Goal: Information Seeking & Learning: Learn about a topic

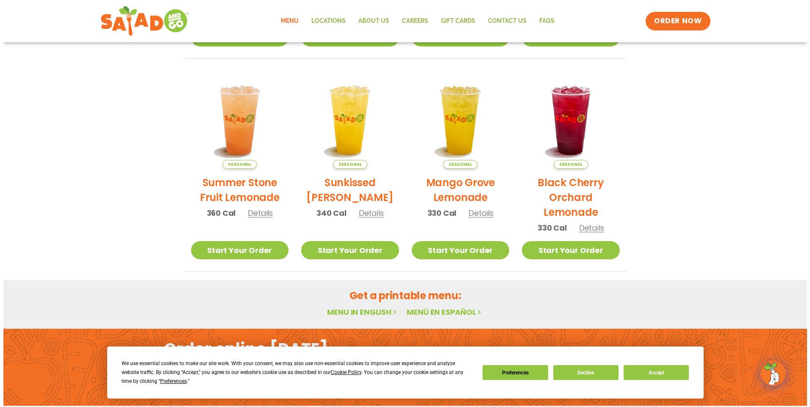
scroll to position [127, 0]
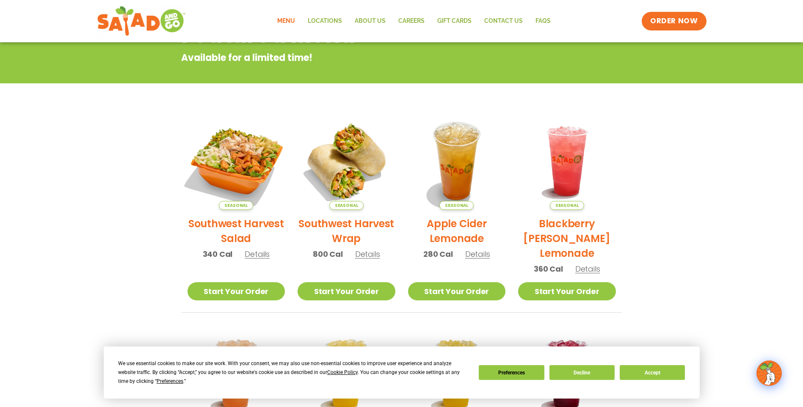
click at [244, 172] on img at bounding box center [236, 161] width 115 height 115
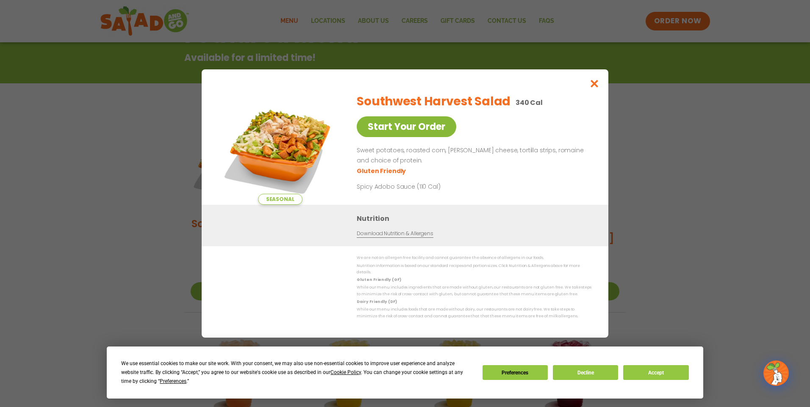
click at [385, 135] on link "Start Your Order" at bounding box center [407, 126] width 100 height 21
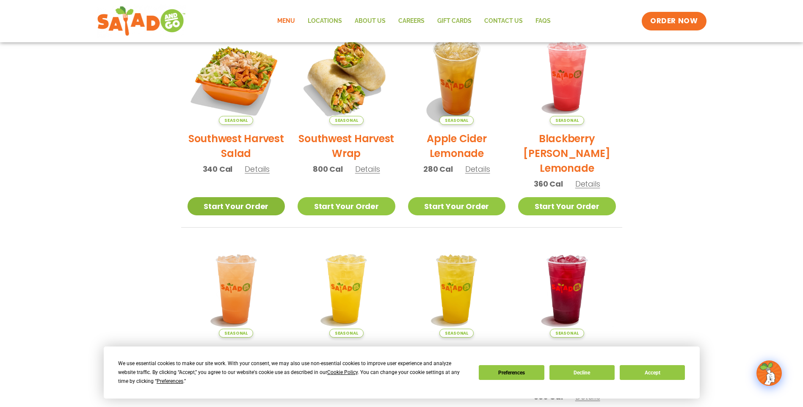
scroll to position [212, 0]
click at [257, 207] on link "Start Your Order" at bounding box center [237, 207] width 98 height 18
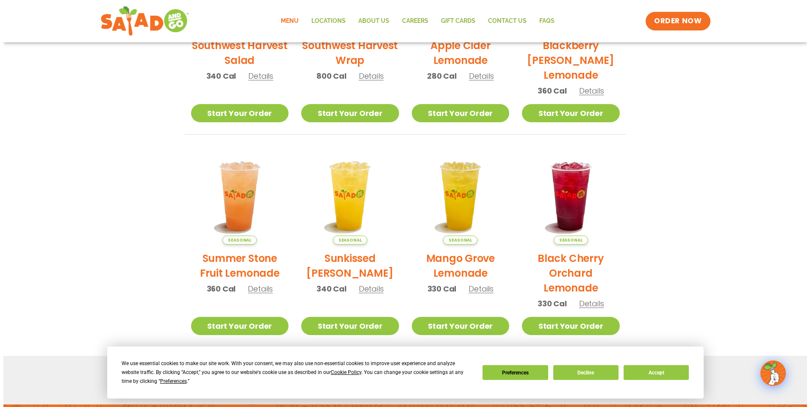
scroll to position [136, 0]
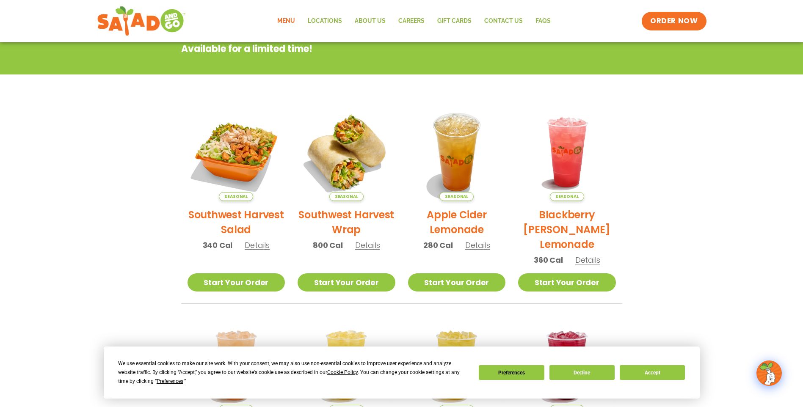
click at [242, 197] on span "Seasonal" at bounding box center [236, 196] width 34 height 9
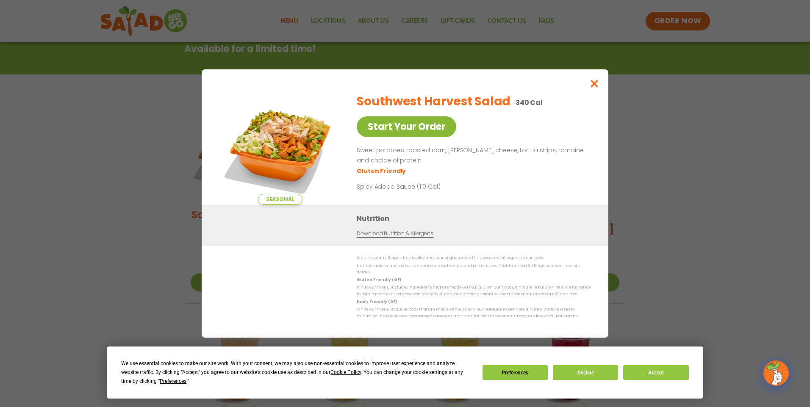
click at [435, 126] on link "Start Your Order" at bounding box center [407, 126] width 100 height 21
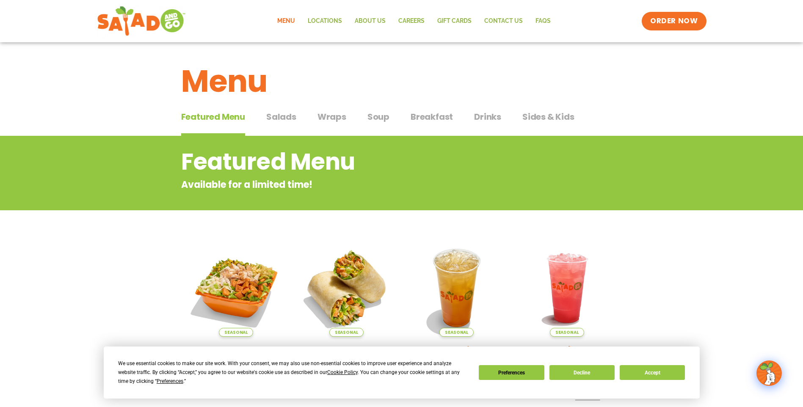
click at [291, 119] on span "Salads" at bounding box center [281, 117] width 30 height 13
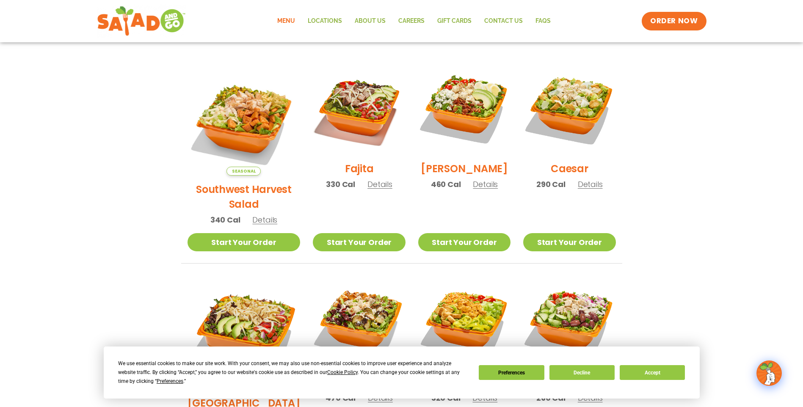
scroll to position [339, 0]
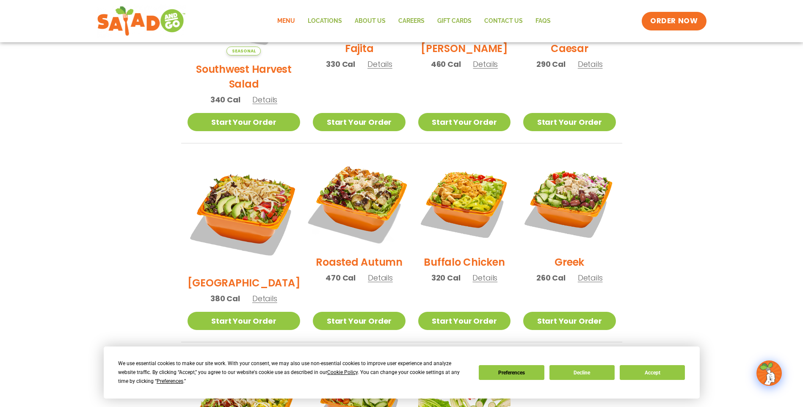
click at [357, 172] on img at bounding box center [359, 202] width 108 height 108
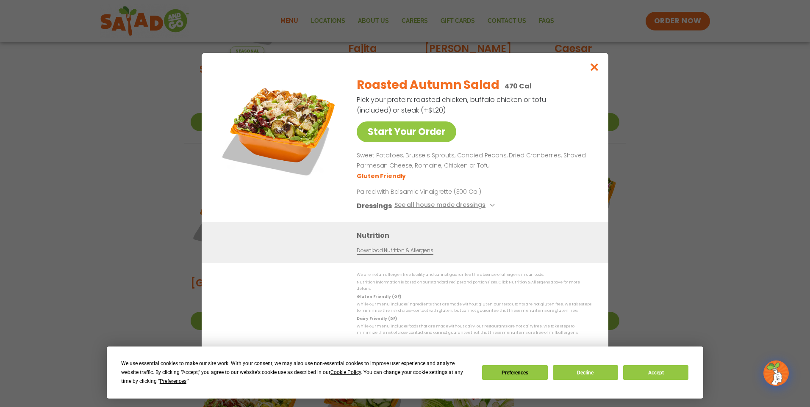
click at [286, 141] on img at bounding box center [280, 129] width 119 height 119
click at [596, 67] on icon "Close modal" at bounding box center [594, 67] width 11 height 9
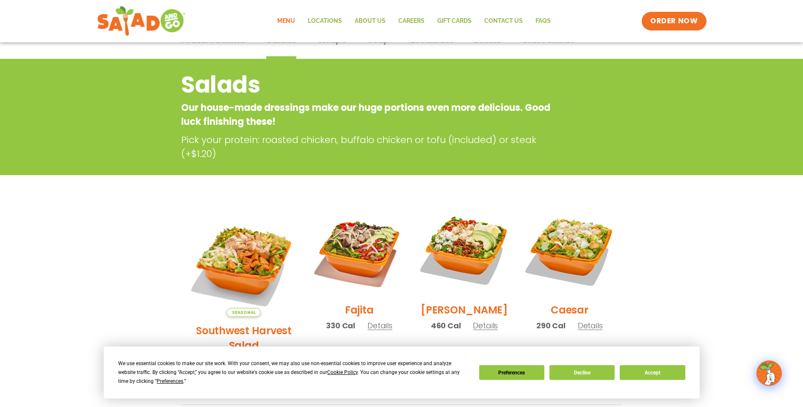
scroll to position [0, 0]
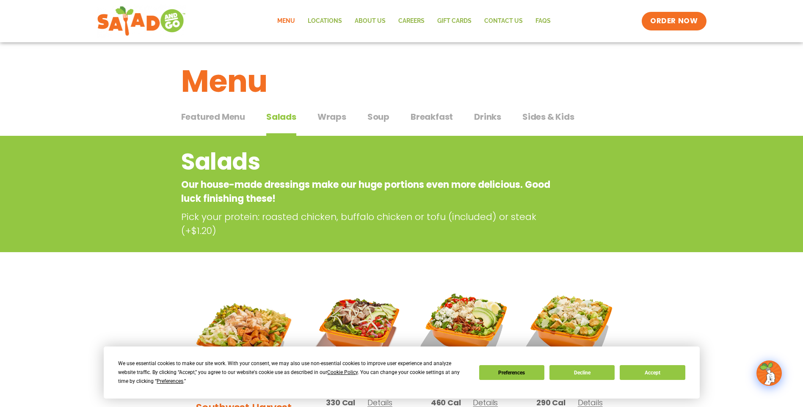
click at [436, 116] on span "Breakfast" at bounding box center [432, 117] width 42 height 13
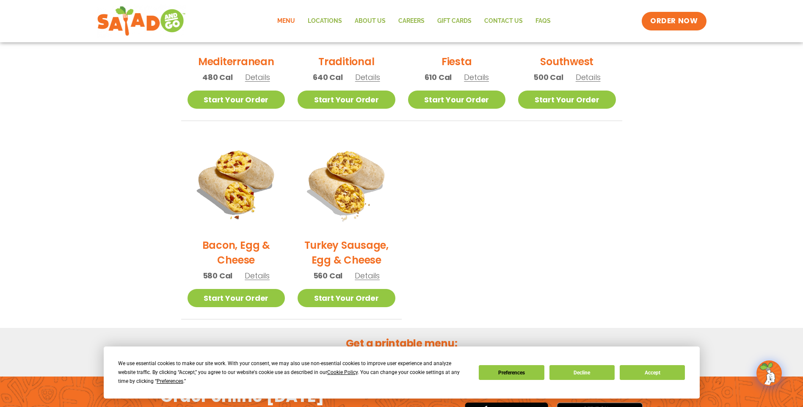
scroll to position [332, 0]
